Goal: Information Seeking & Learning: Learn about a topic

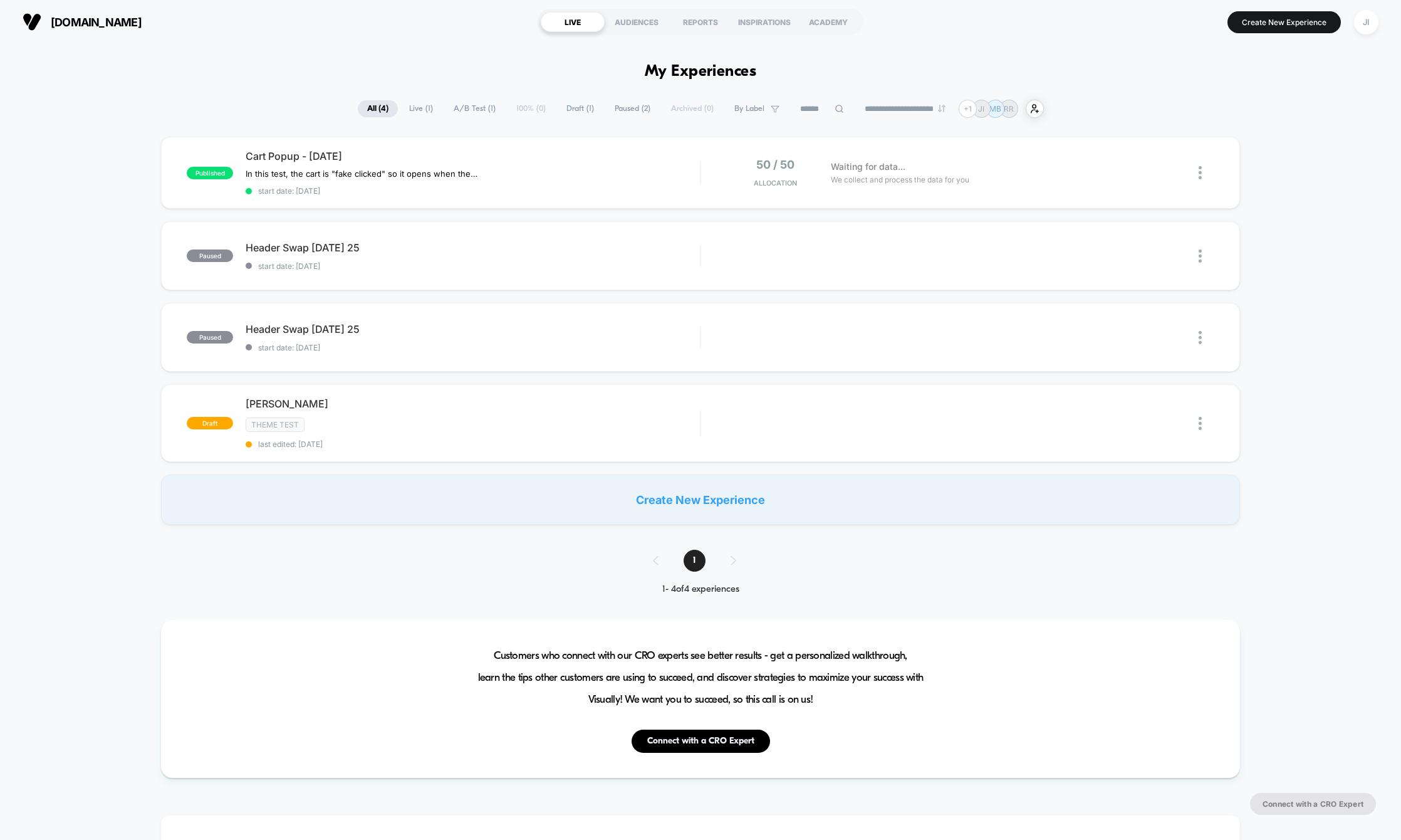
click at [75, 189] on div "published Cart Popup - Sept 22 2025 In this test, the cart is "fake clicked" so…" at bounding box center [700, 330] width 1401 height 388
click at [889, 173] on span "Waiting for data..." at bounding box center [869, 167] width 75 height 14
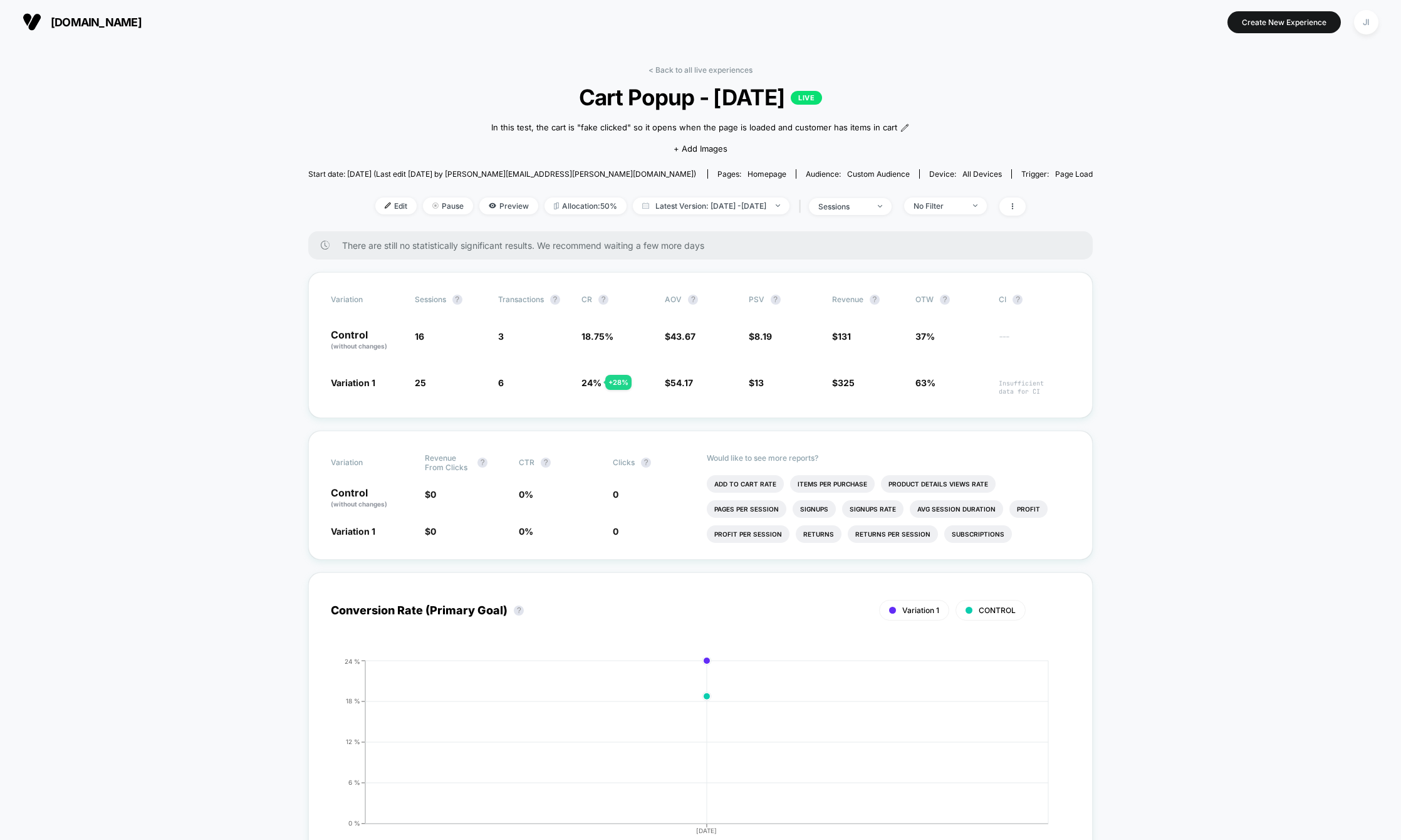
click at [74, 26] on span "[DOMAIN_NAME]" at bounding box center [96, 22] width 91 height 13
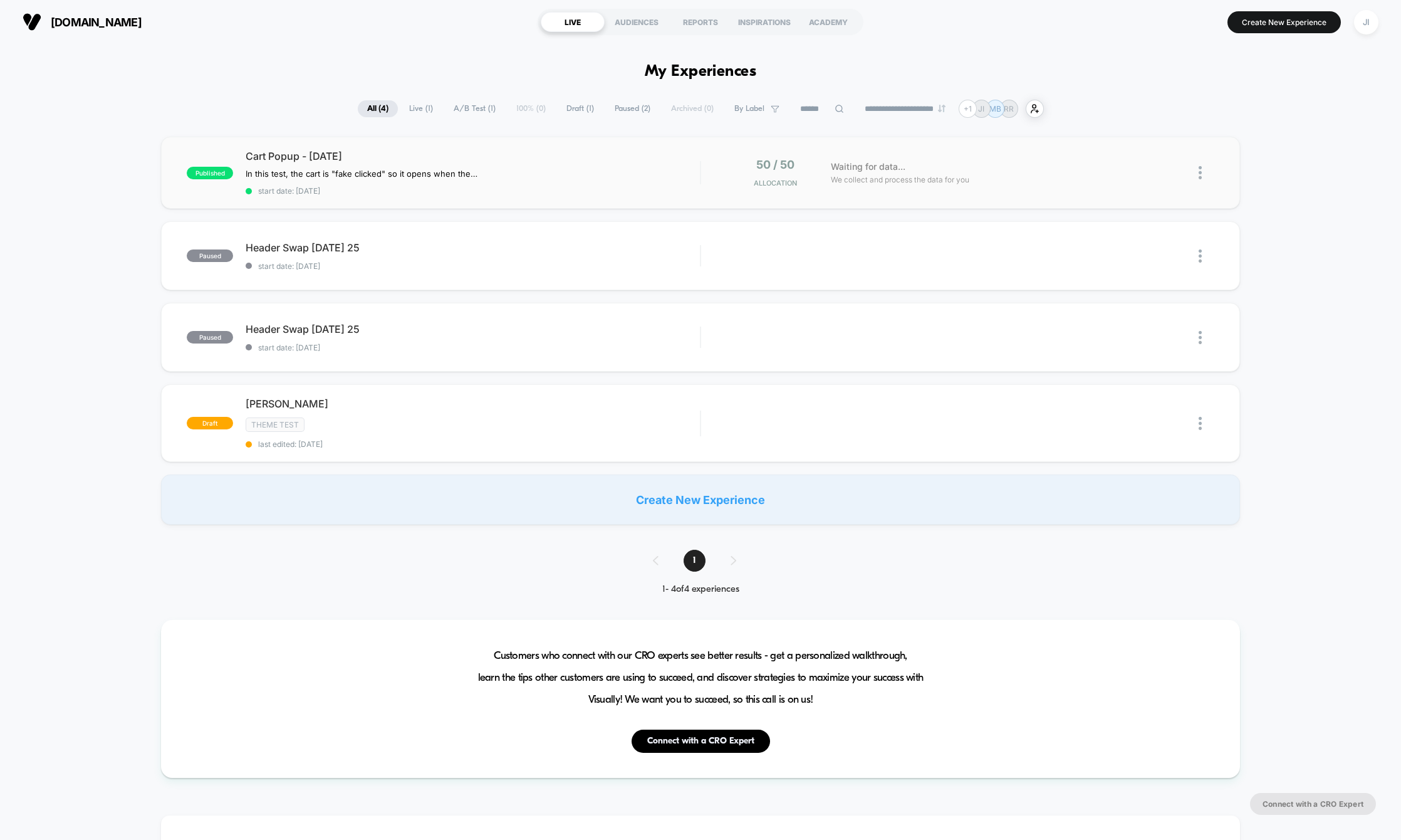
click at [893, 155] on div "published Cart Popup - Sept 22 2025 In this test, the cart is "fake clicked" so…" at bounding box center [701, 173] width 1079 height 72
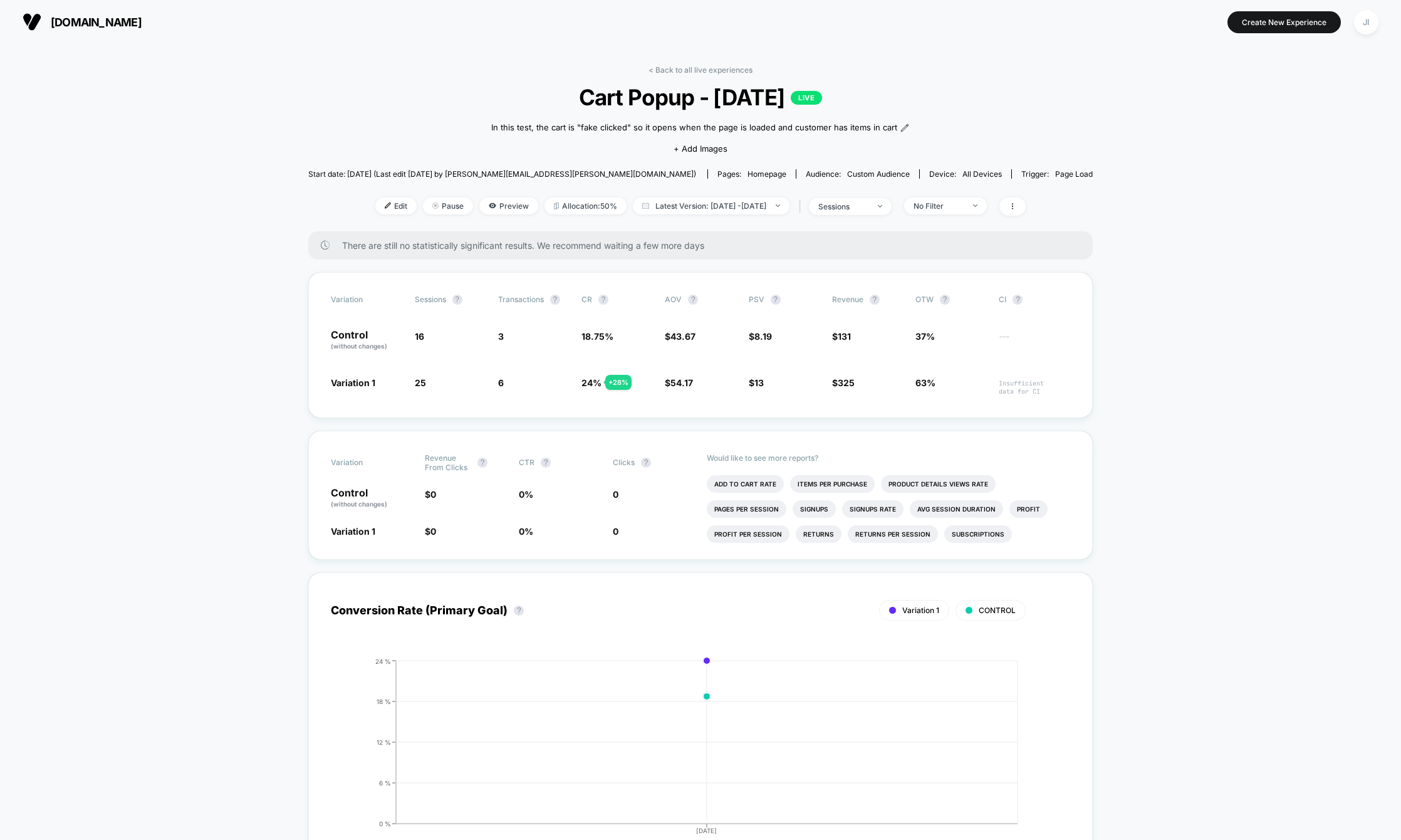
click at [724, 70] on link "< Back to all live experiences" at bounding box center [701, 70] width 104 height 9
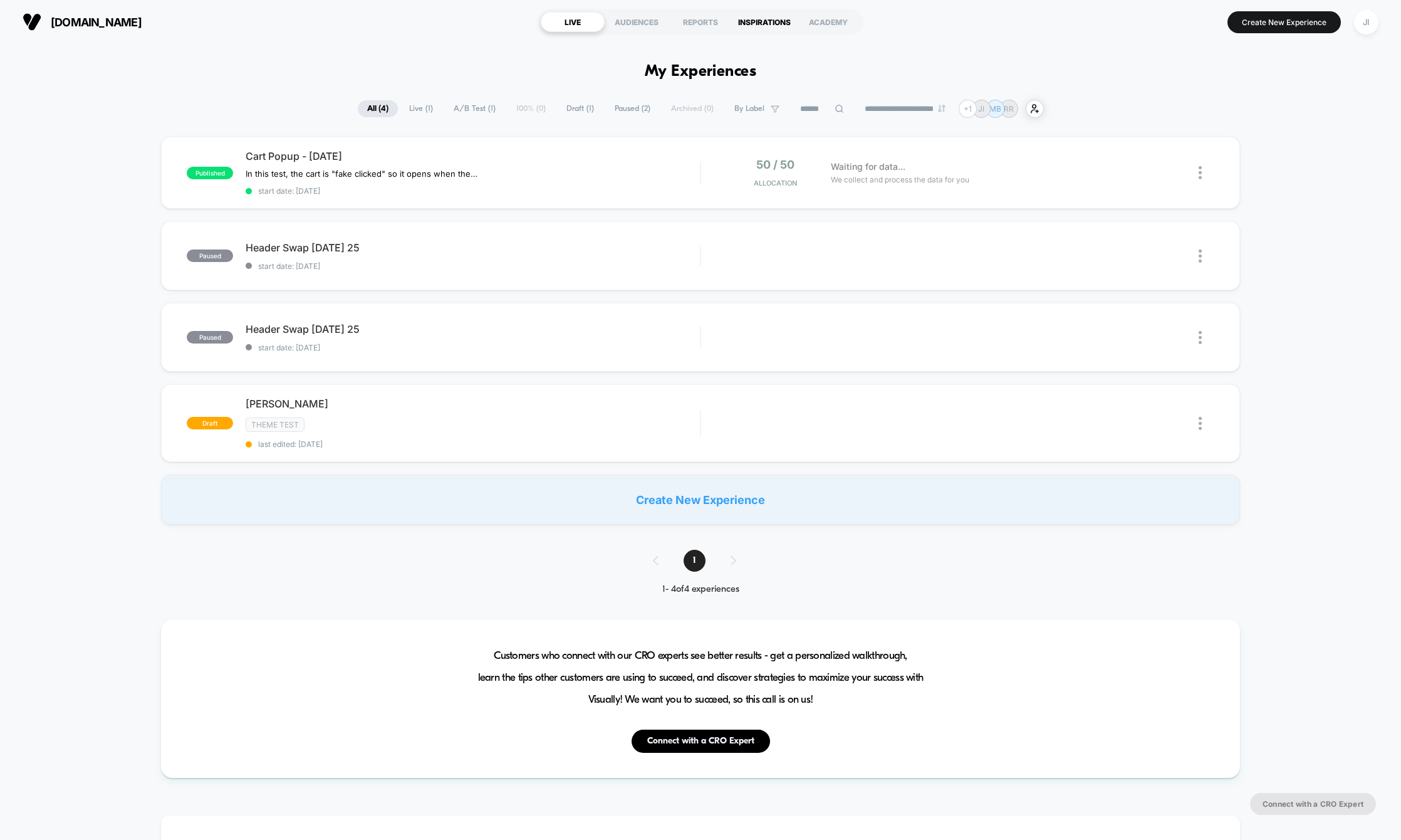
click at [750, 25] on div "INSPIRATIONS" at bounding box center [765, 22] width 64 height 20
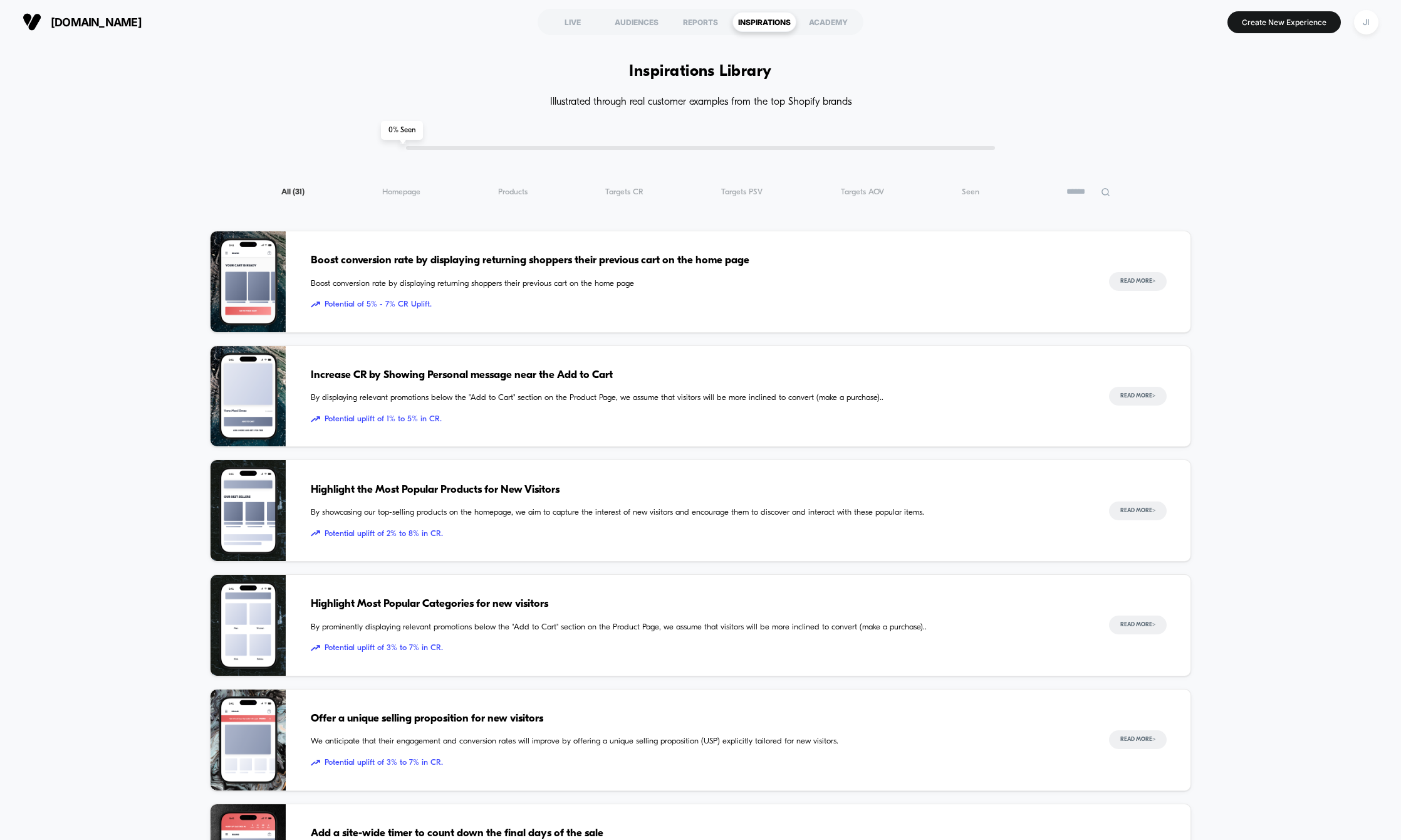
click at [399, 383] on span "Increase CR by Showing Personal message near the Add to Cart" at bounding box center [697, 375] width 772 height 16
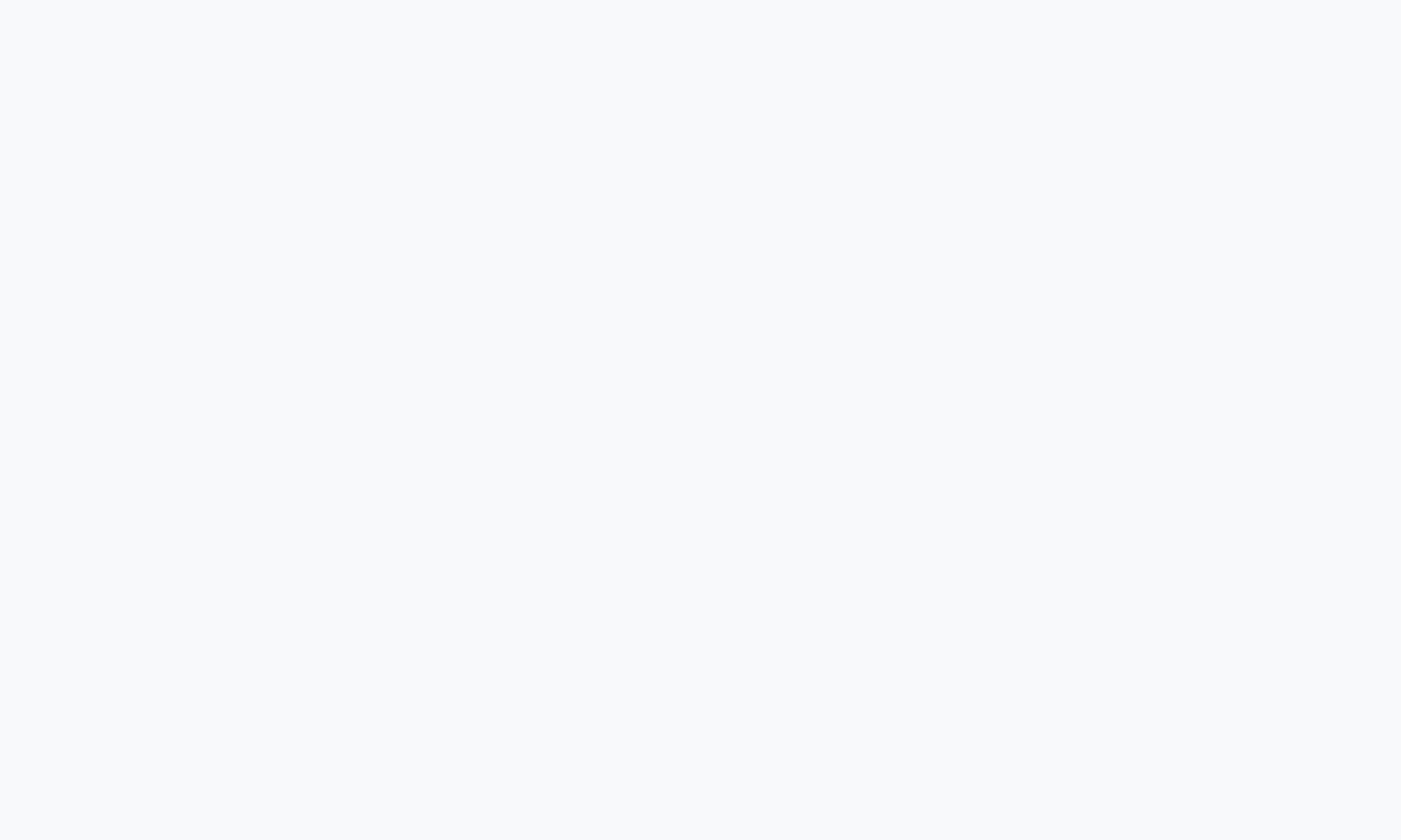
scroll to position [878, 0]
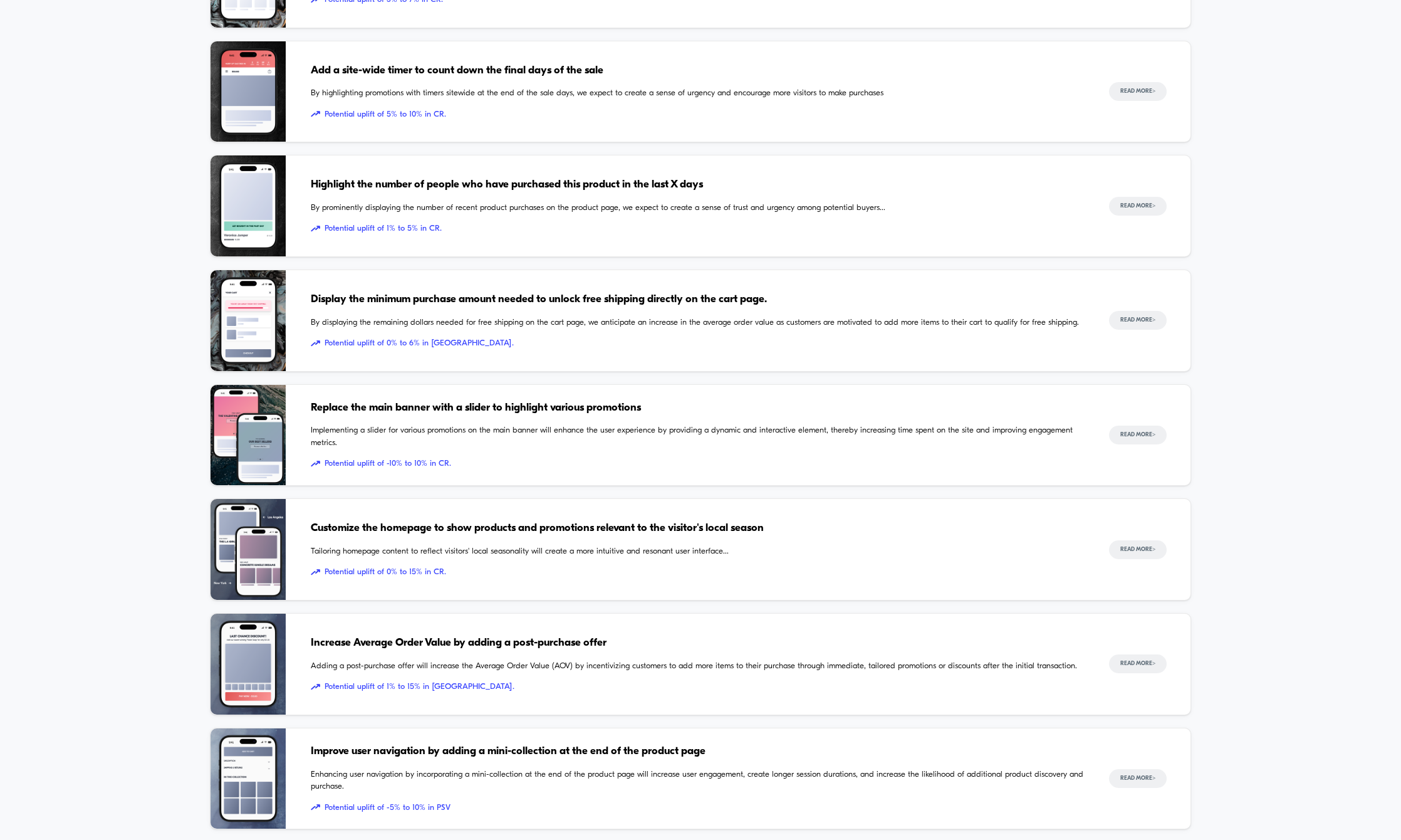
scroll to position [861, 0]
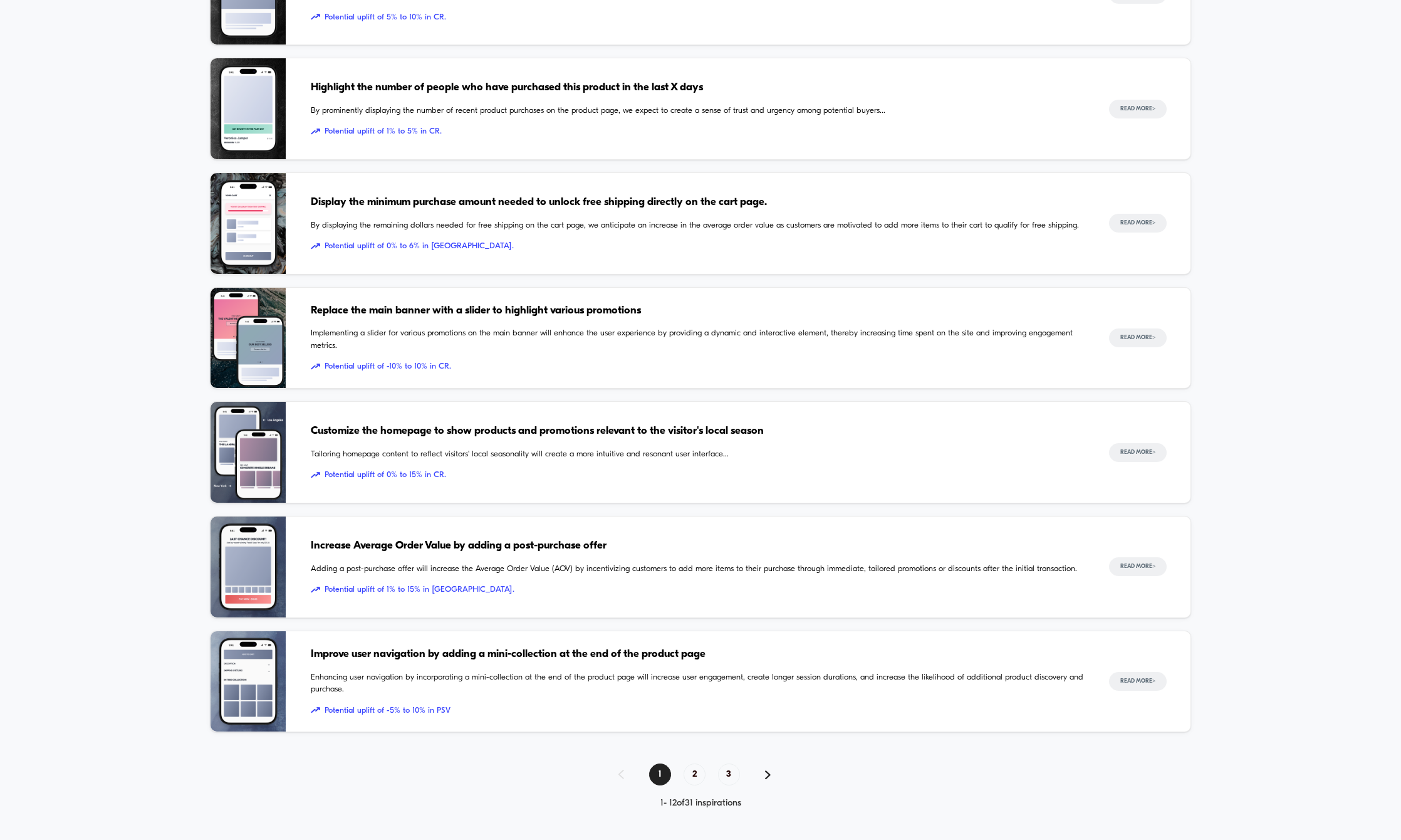
click at [383, 541] on span "Increase Average Order Value by adding a post-purchase offer" at bounding box center [697, 546] width 772 height 16
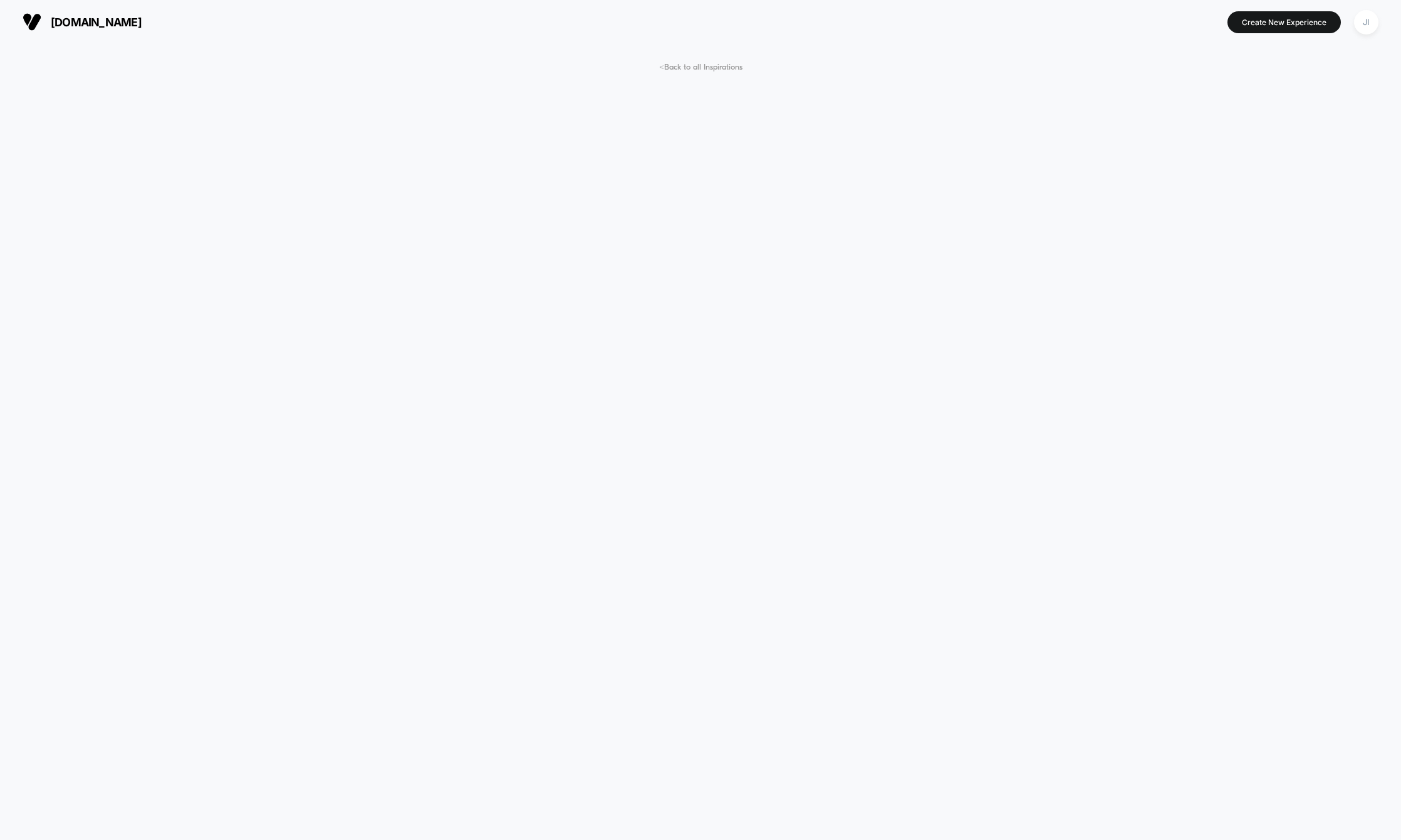
click at [104, 17] on button "[DOMAIN_NAME]" at bounding box center [82, 22] width 126 height 20
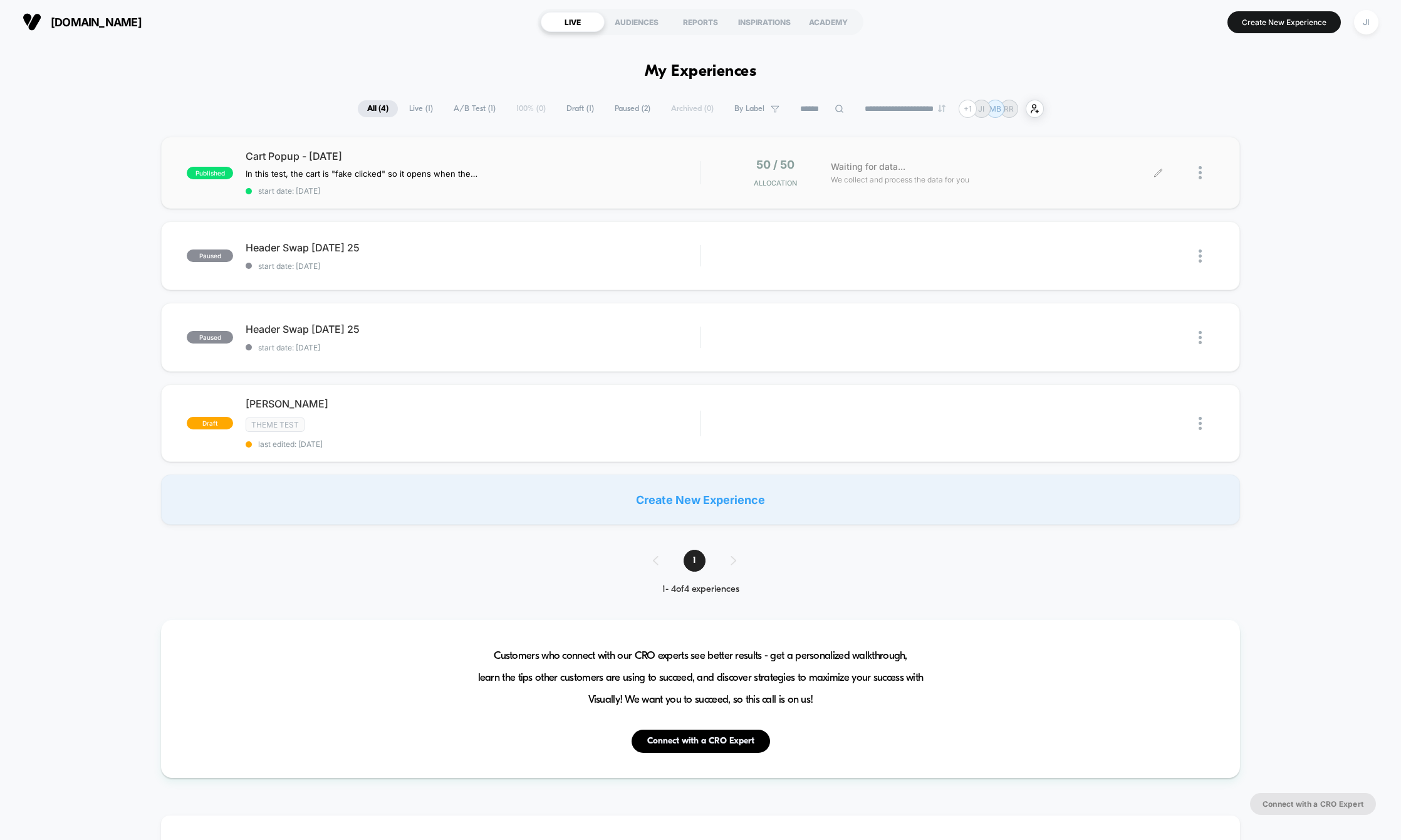
click at [911, 177] on span "We collect and process the data for you" at bounding box center [900, 180] width 138 height 12
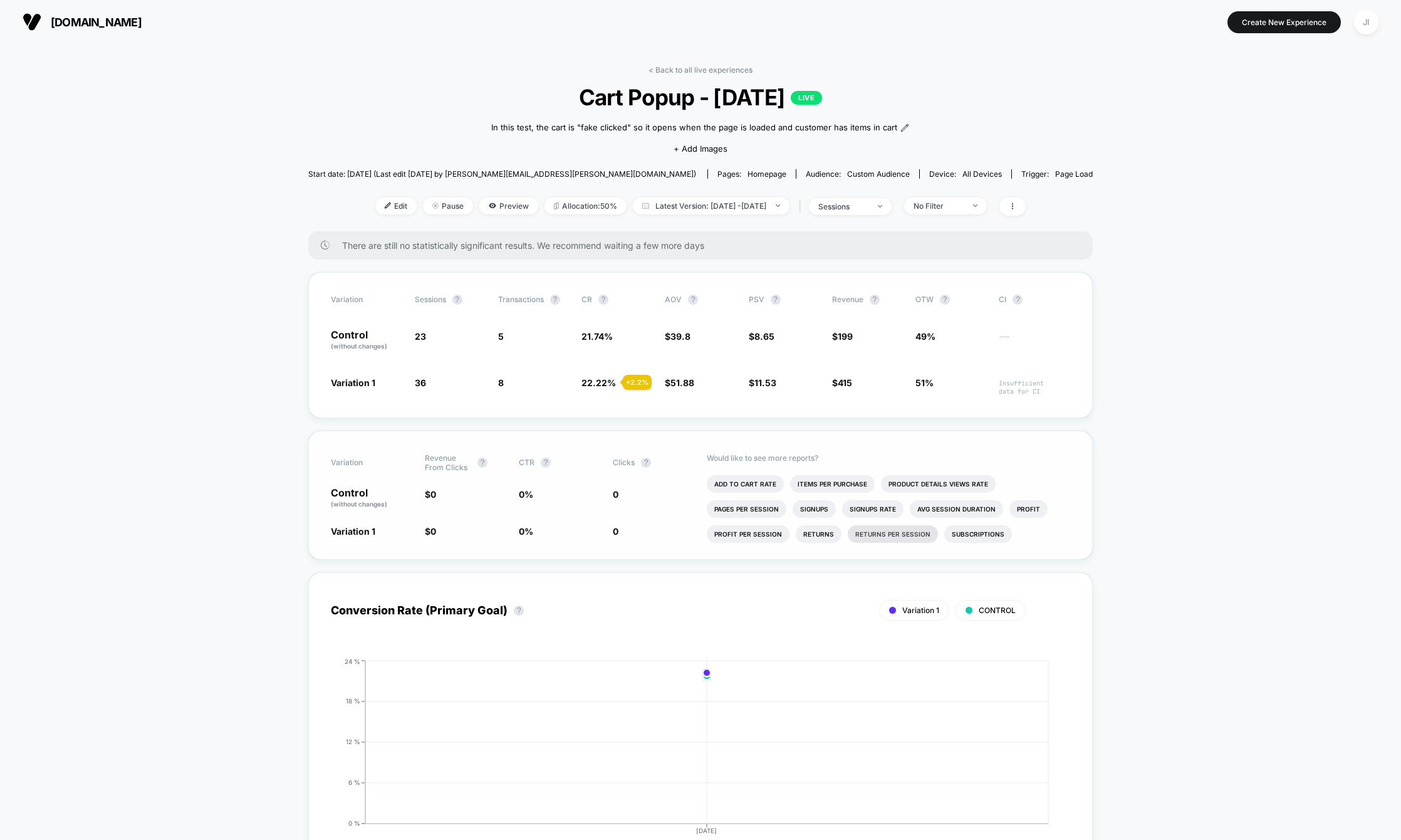
click at [890, 536] on li "Returns Per Session" at bounding box center [893, 534] width 90 height 17
click at [824, 527] on li "Signups Rate" at bounding box center [832, 534] width 62 height 17
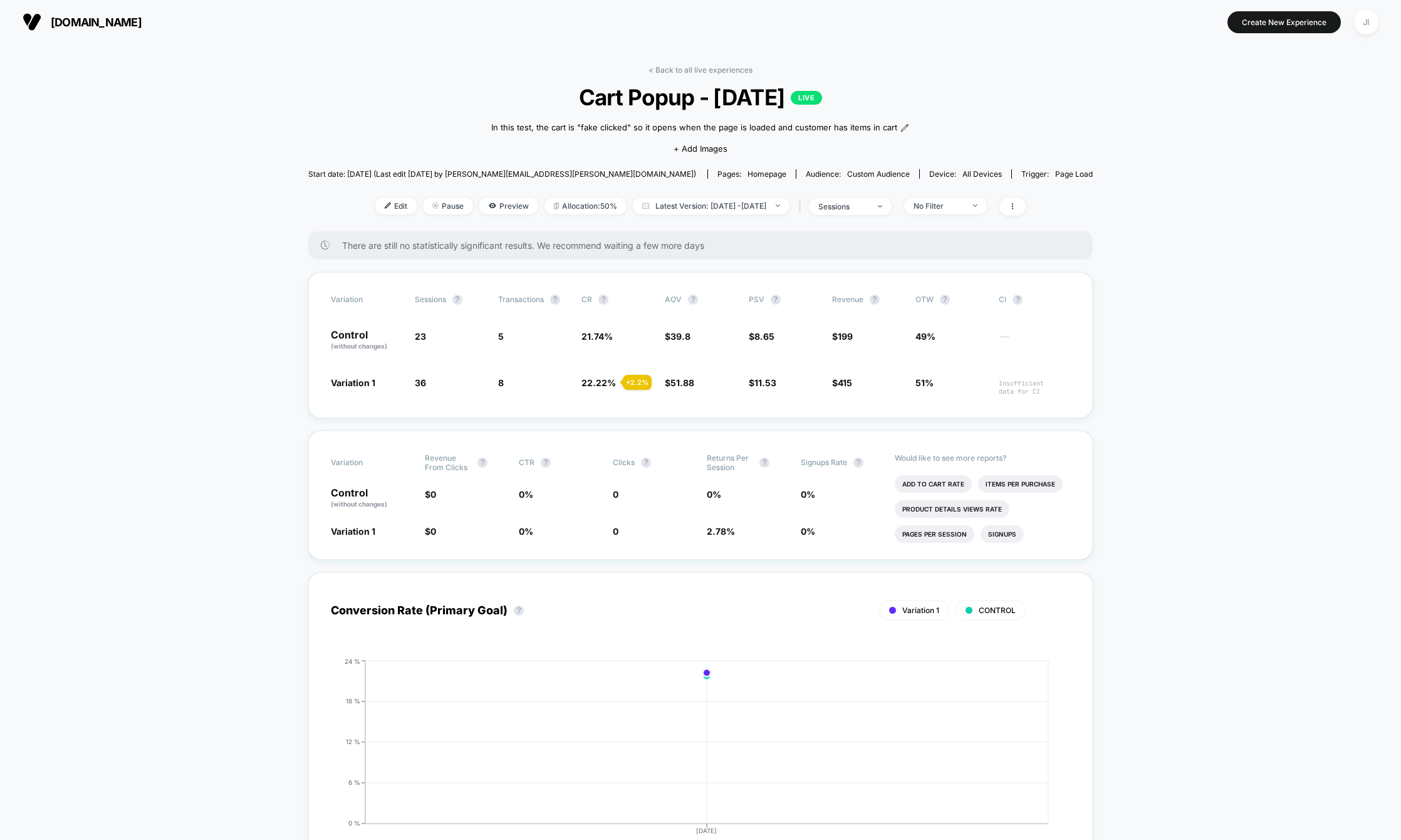
click at [683, 74] on link "< Back to all live experiences" at bounding box center [701, 70] width 104 height 9
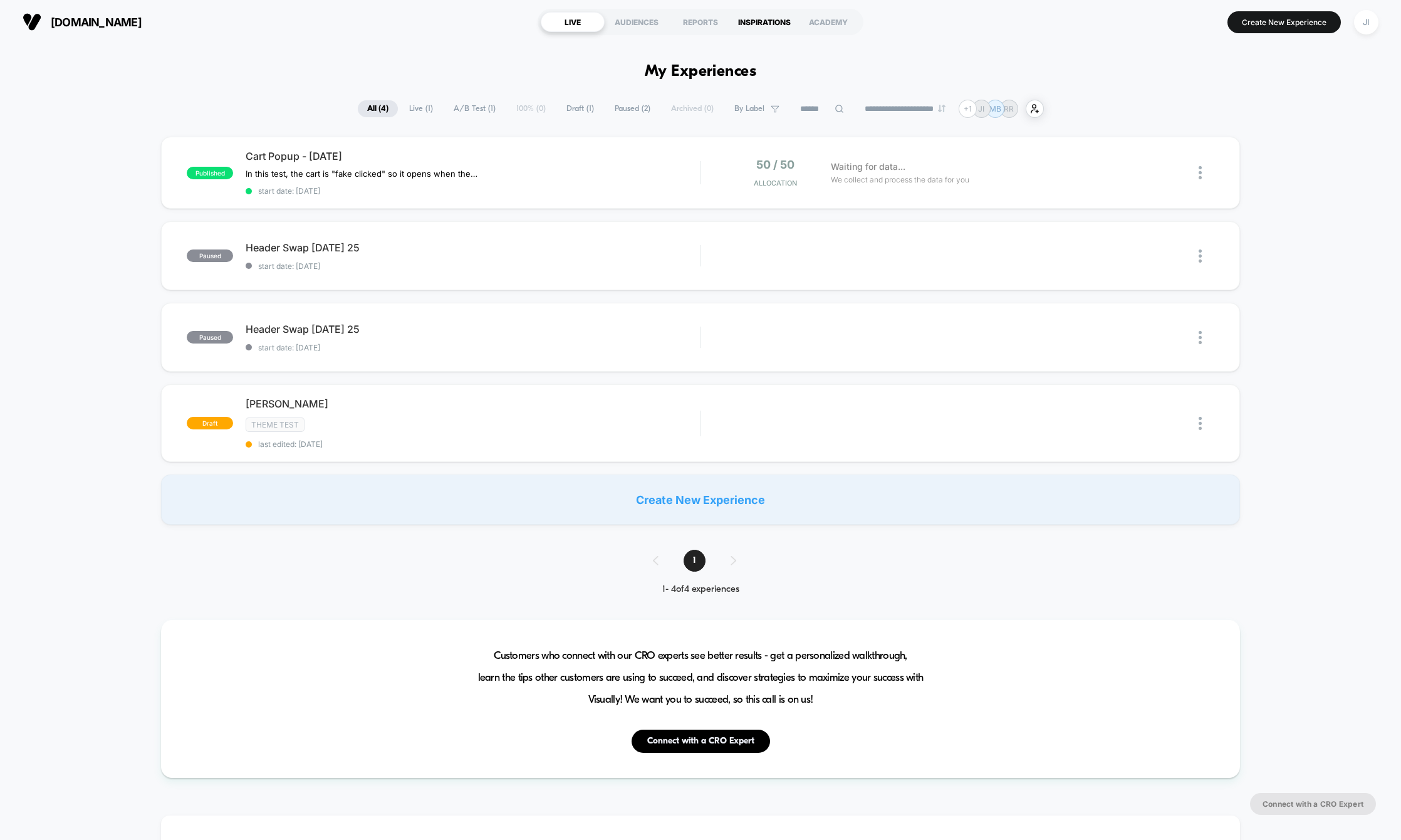
click at [751, 21] on div "INSPIRATIONS" at bounding box center [765, 22] width 64 height 20
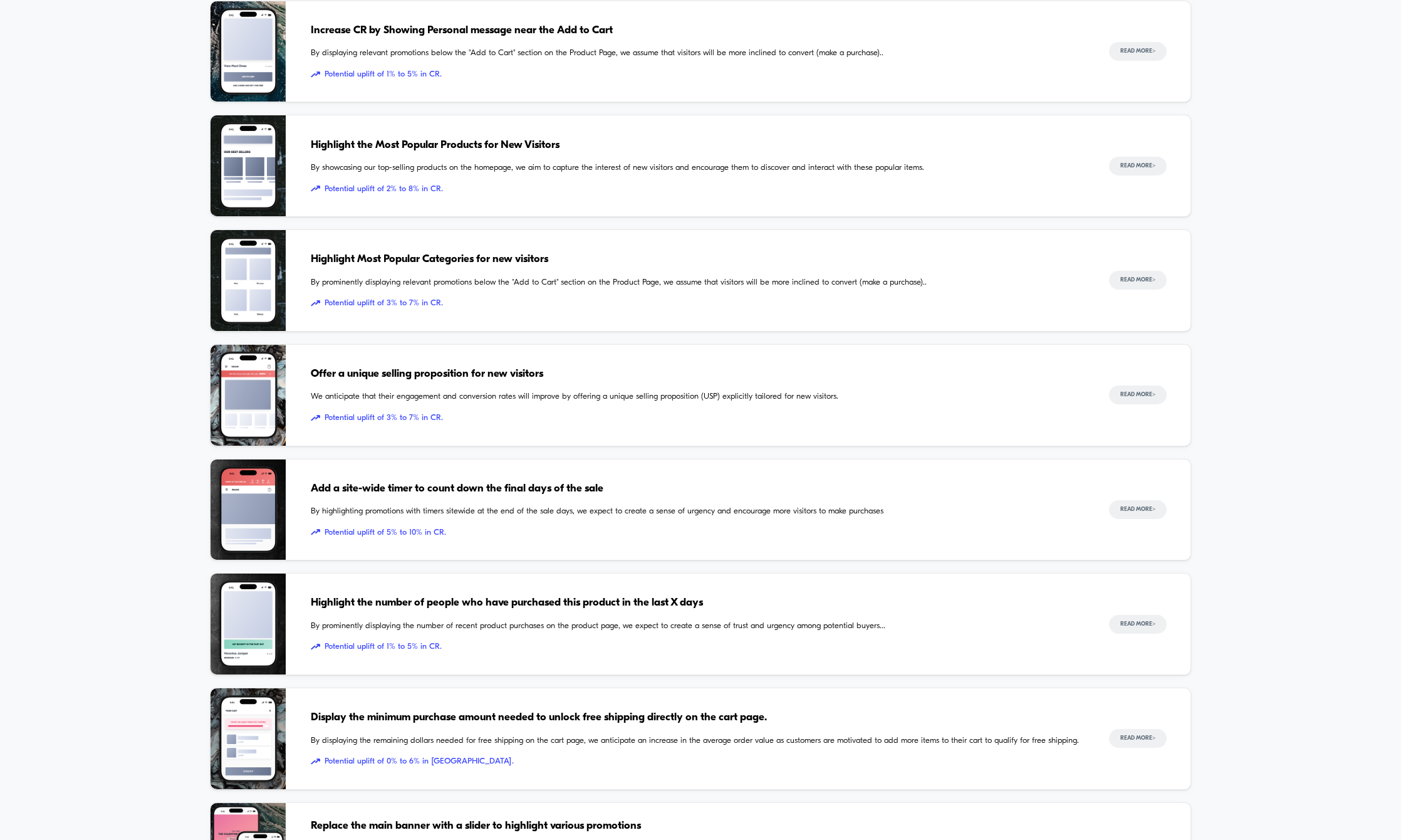
scroll to position [381, 0]
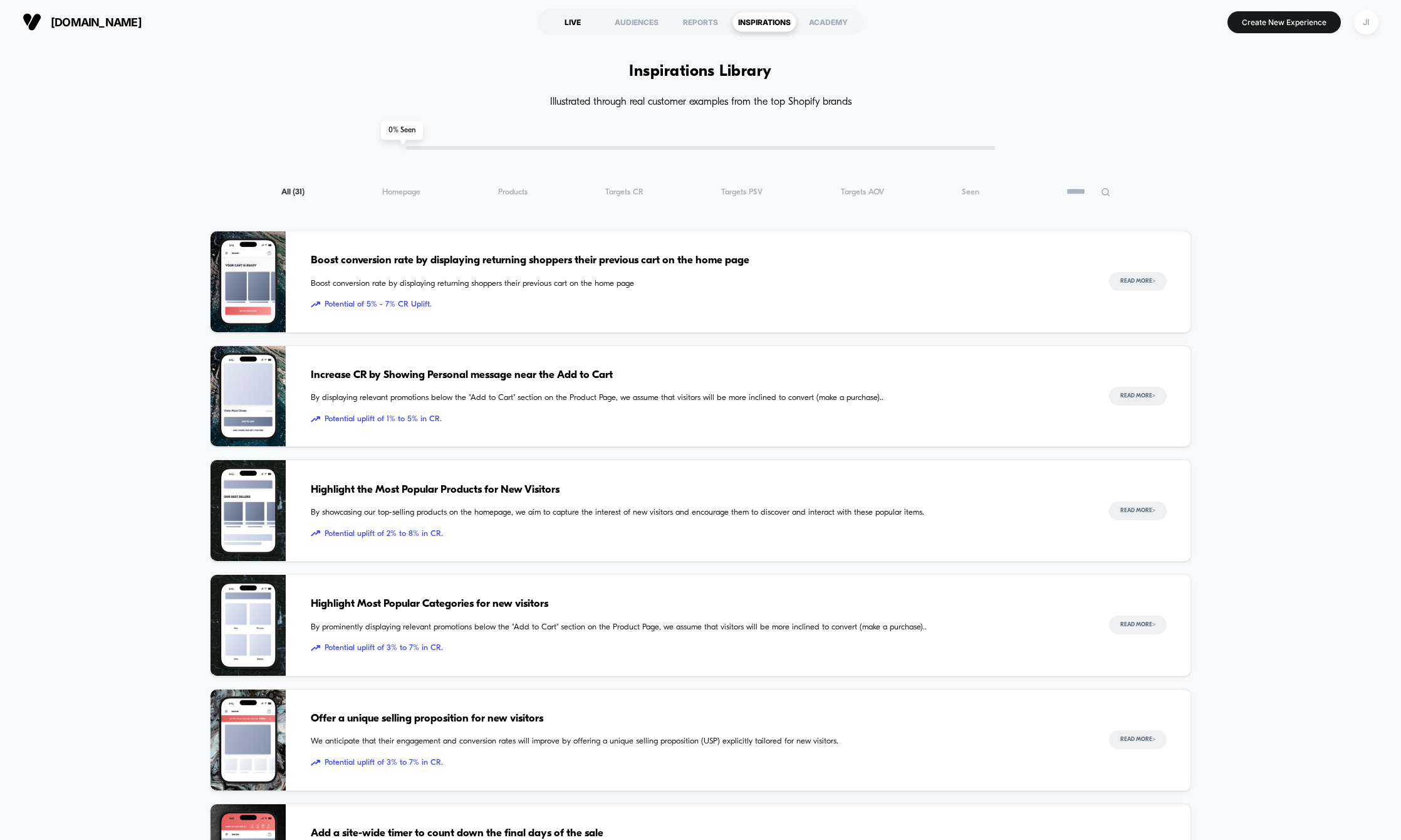
click at [562, 21] on div "LIVE" at bounding box center [573, 22] width 64 height 20
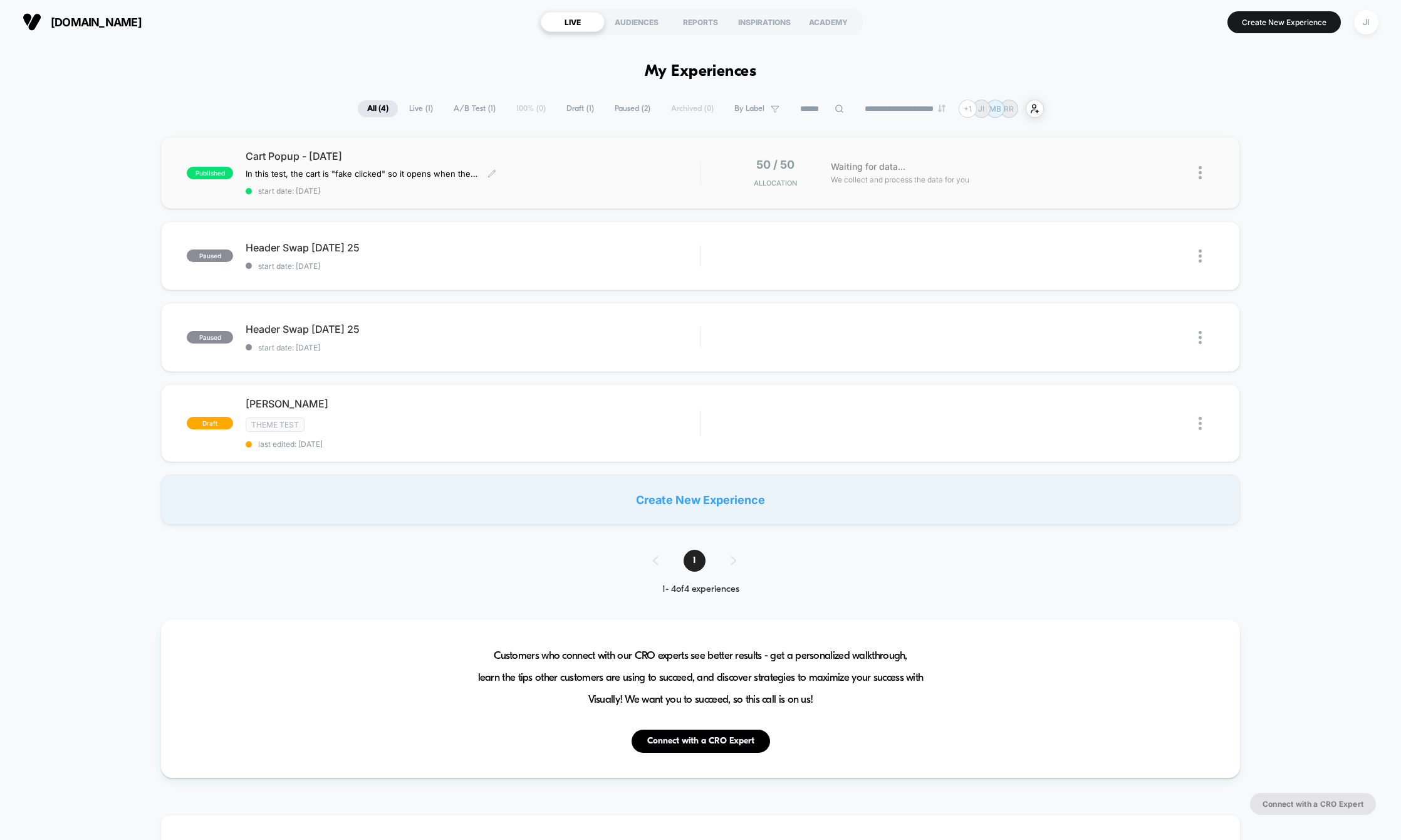
click at [565, 193] on span "start date: [DATE]" at bounding box center [472, 191] width 454 height 9
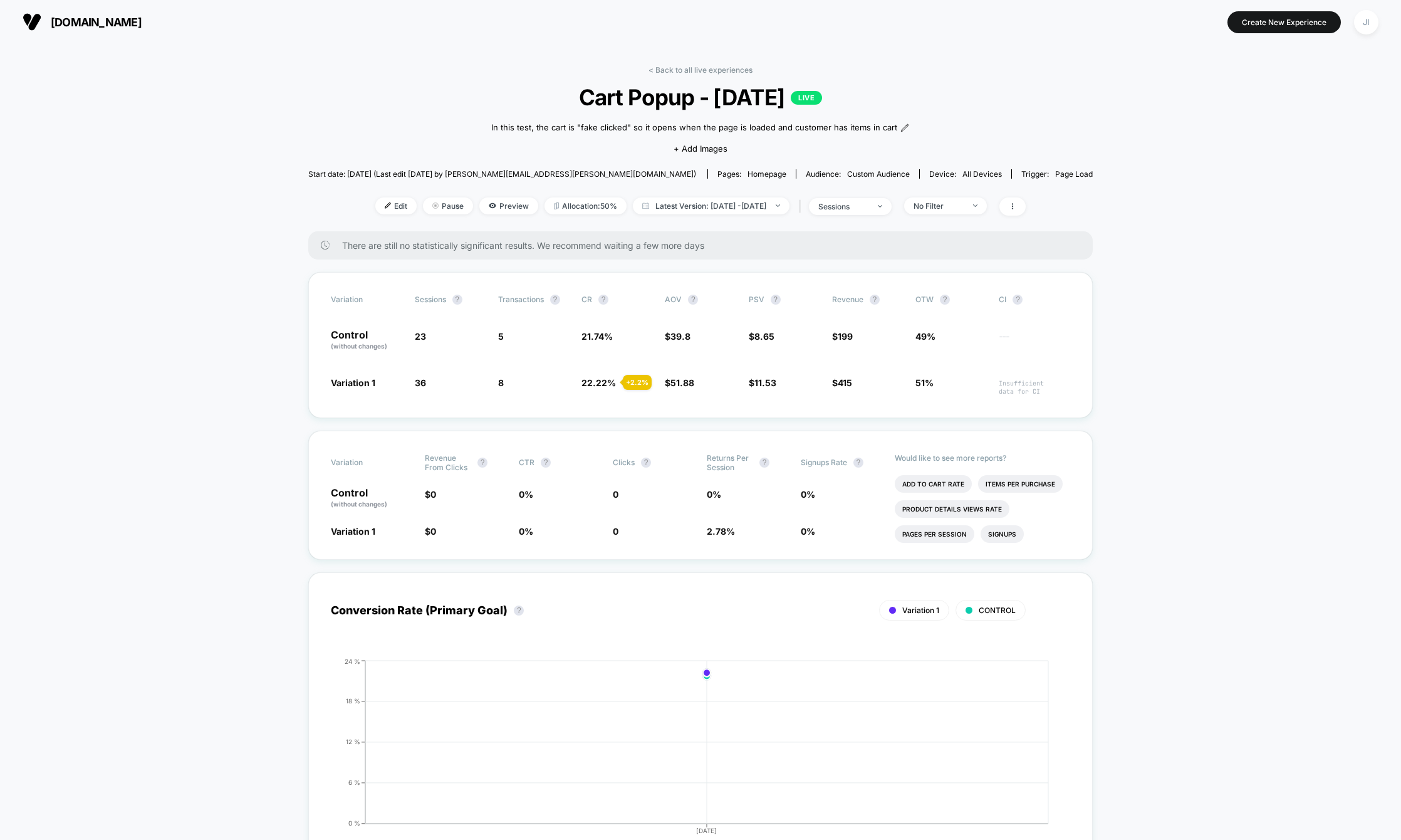
click at [73, 15] on span "[DOMAIN_NAME]" at bounding box center [96, 22] width 91 height 13
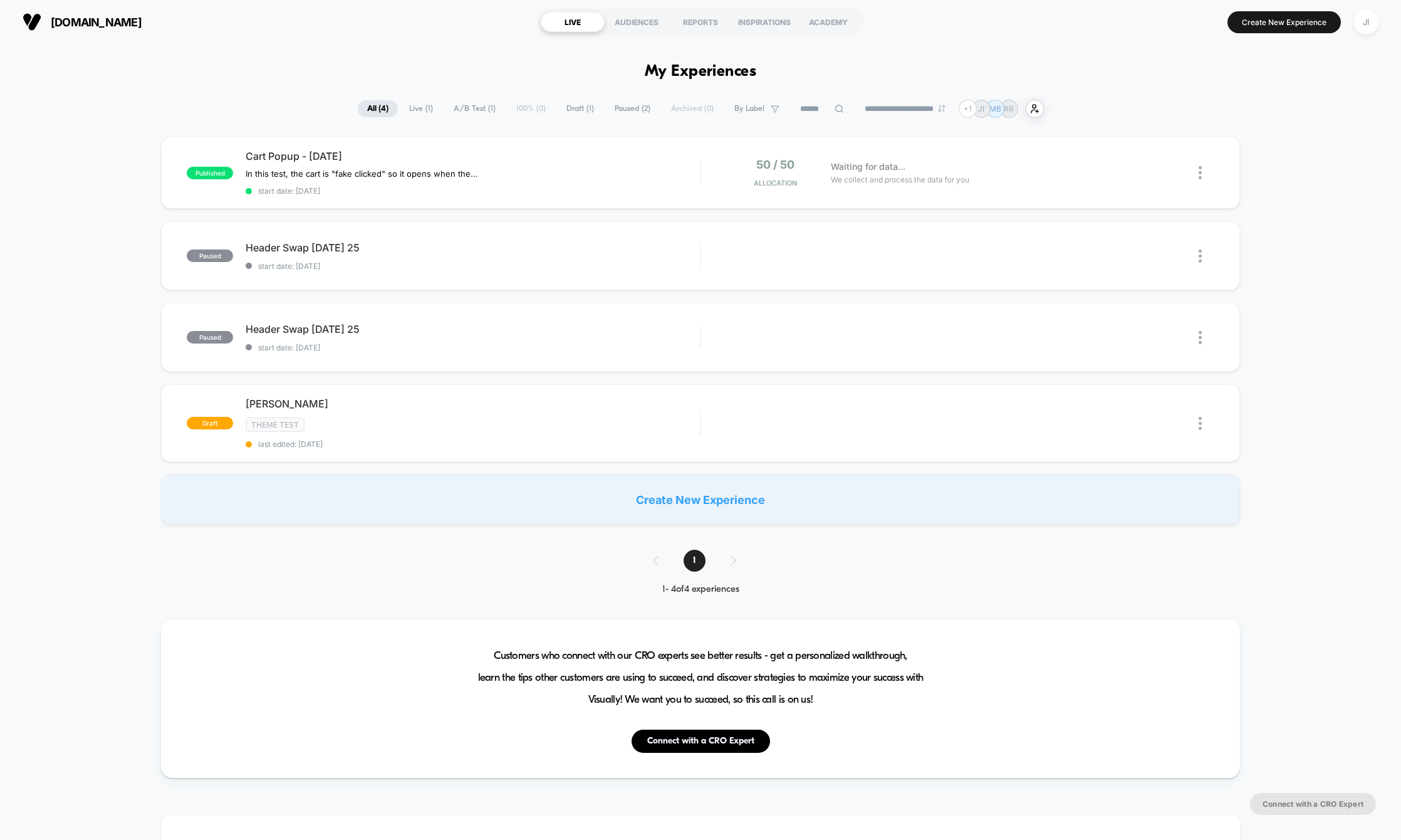
click at [73, 234] on div "published Cart Popup - Sept 22 2025 In this test, the cart is "fake clicked" so…" at bounding box center [700, 330] width 1401 height 388
